Goal: Check status: Check status

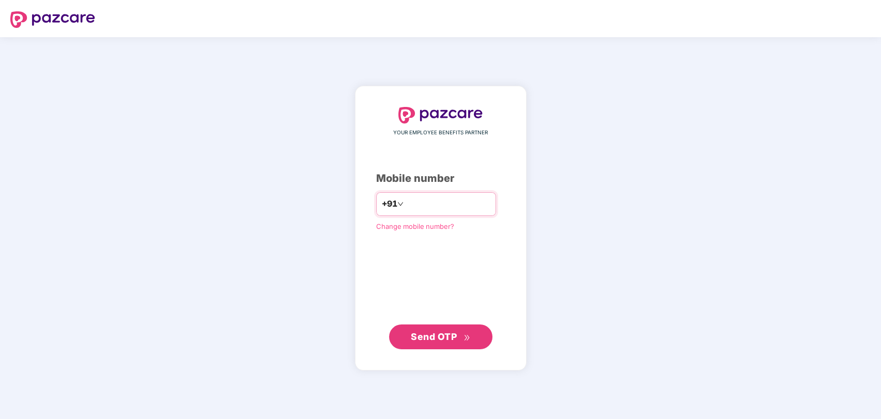
type input "*"
type input "**********"
click at [456, 348] on button "Send OTP" at bounding box center [440, 336] width 103 height 25
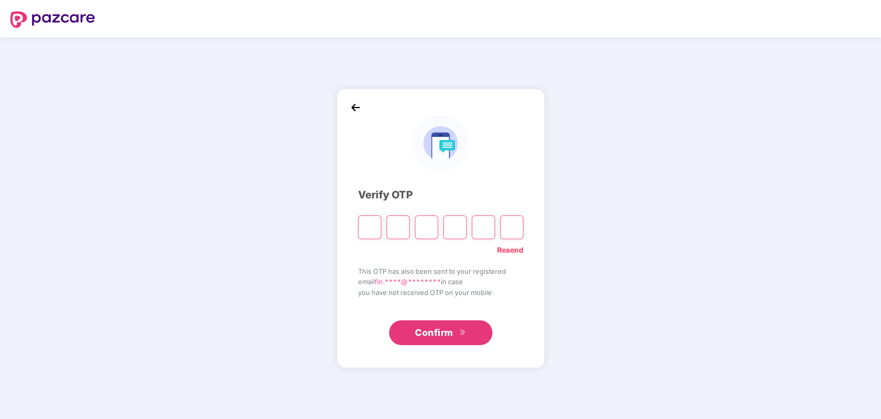
type input "*"
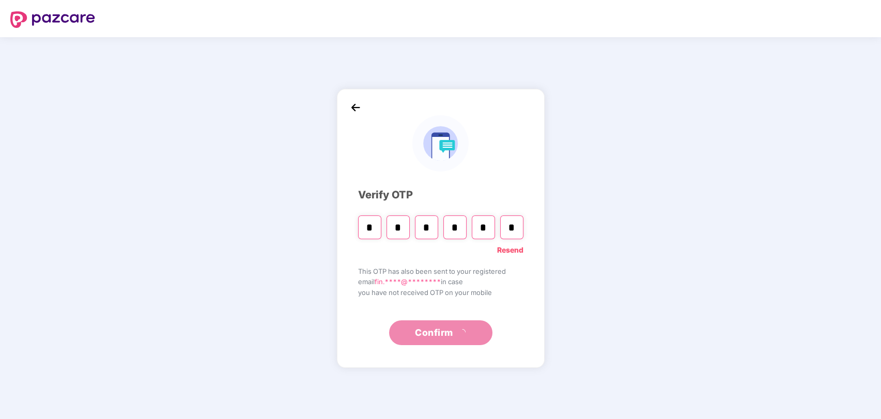
type input "*"
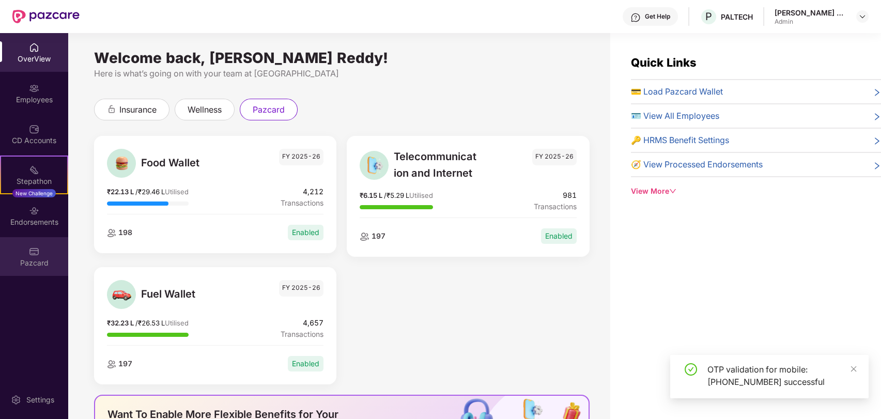
click at [29, 245] on div at bounding box center [34, 250] width 10 height 10
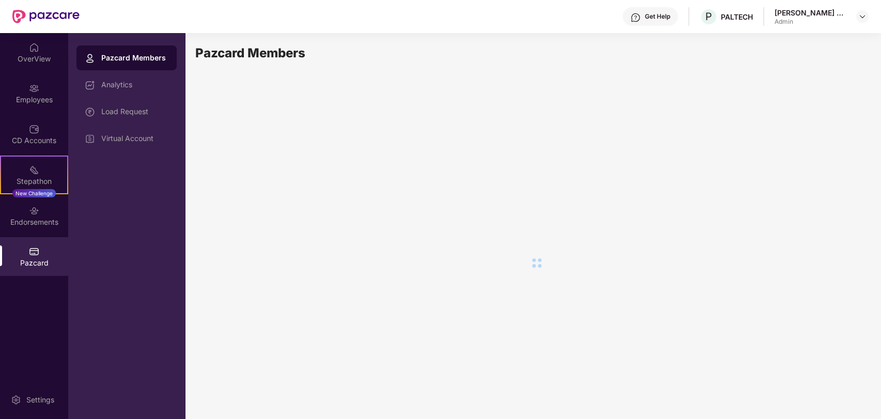
click at [148, 117] on div "Load Request" at bounding box center [126, 111] width 100 height 25
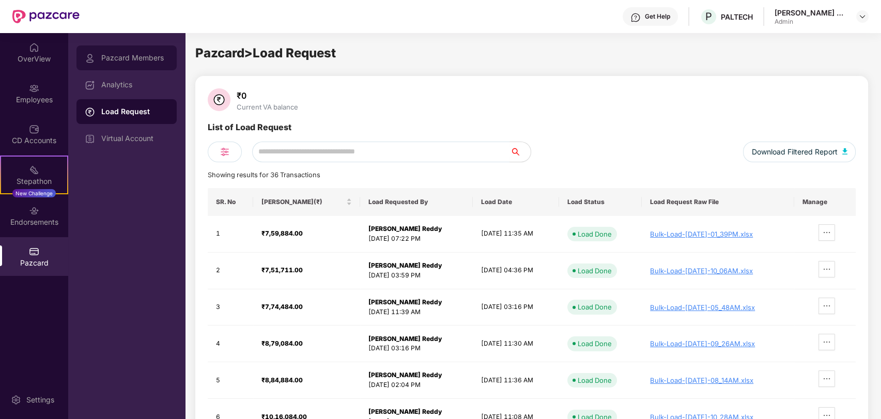
click at [126, 52] on div "Pazcard Members" at bounding box center [126, 57] width 100 height 25
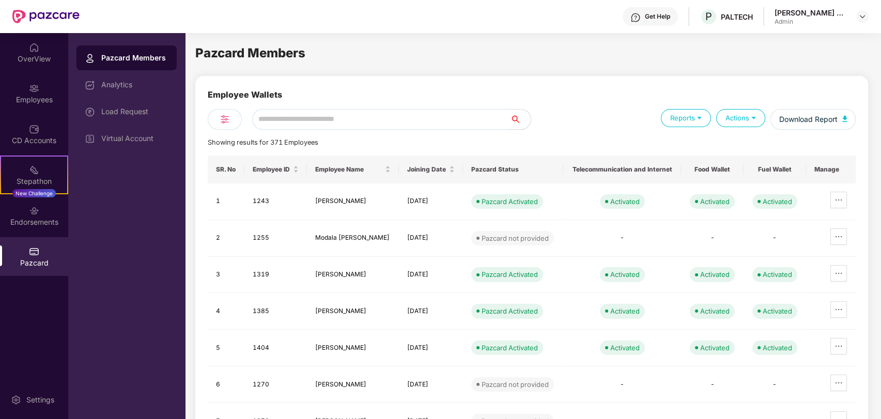
click at [415, 125] on input "text" at bounding box center [381, 119] width 258 height 21
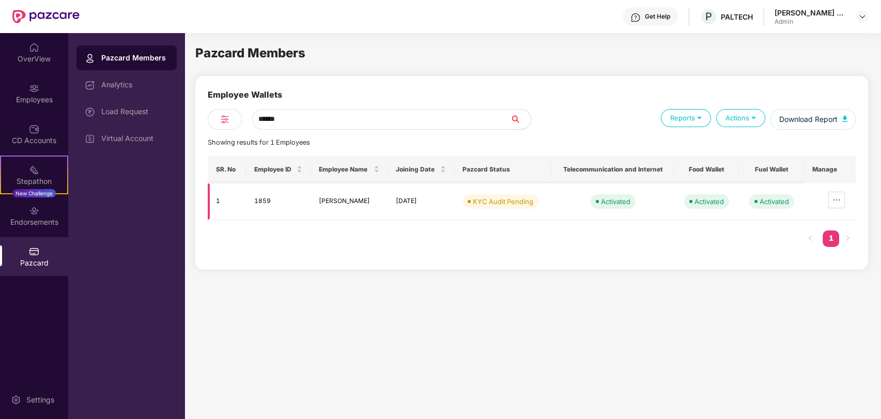
type input "******"
click at [514, 202] on div "KYC Audit Pending" at bounding box center [503, 201] width 60 height 10
click at [537, 209] on td "KYC Audit Pending" at bounding box center [503, 201] width 98 height 37
click at [512, 209] on td "KYC Audit Pending" at bounding box center [503, 201] width 98 height 37
drag, startPoint x: 492, startPoint y: 206, endPoint x: 487, endPoint y: 197, distance: 10.2
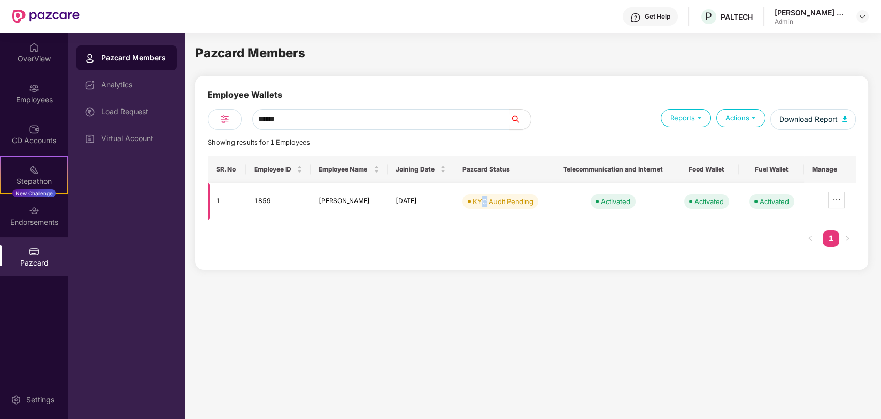
click at [487, 197] on div "KYC Audit Pending" at bounding box center [503, 201] width 60 height 10
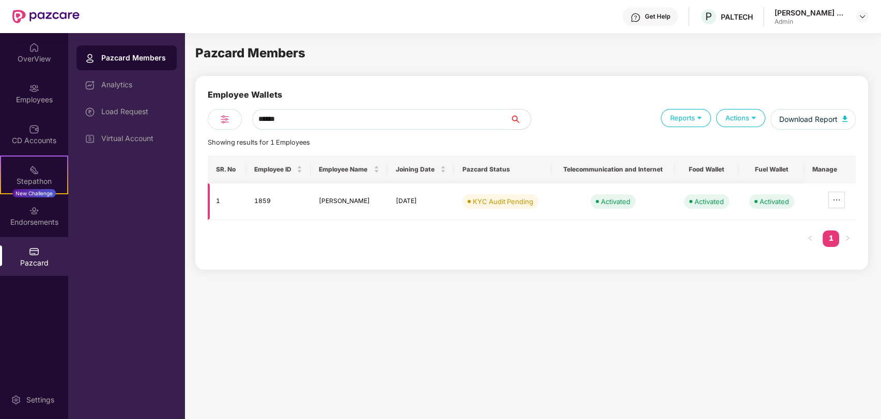
click at [387, 217] on td "Shweta Sharad Katkar" at bounding box center [348, 201] width 77 height 37
click at [571, 190] on td "Activated" at bounding box center [612, 201] width 122 height 37
